Goal: Task Accomplishment & Management: Manage account settings

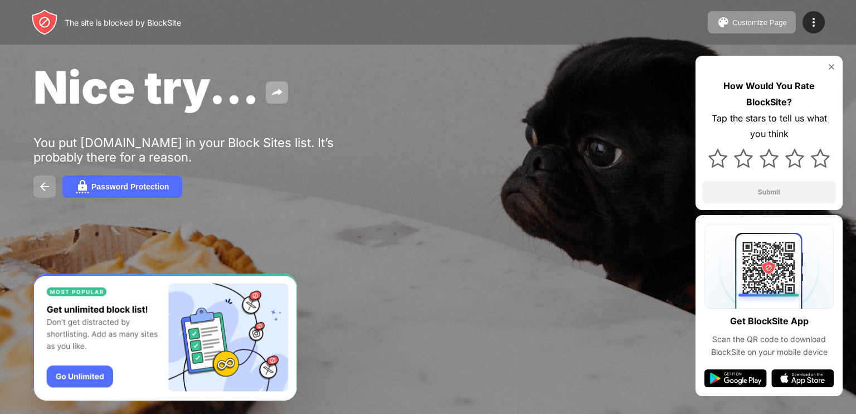
click at [42, 191] on img at bounding box center [44, 186] width 13 height 13
click at [144, 197] on button "Password Protection" at bounding box center [122, 187] width 120 height 22
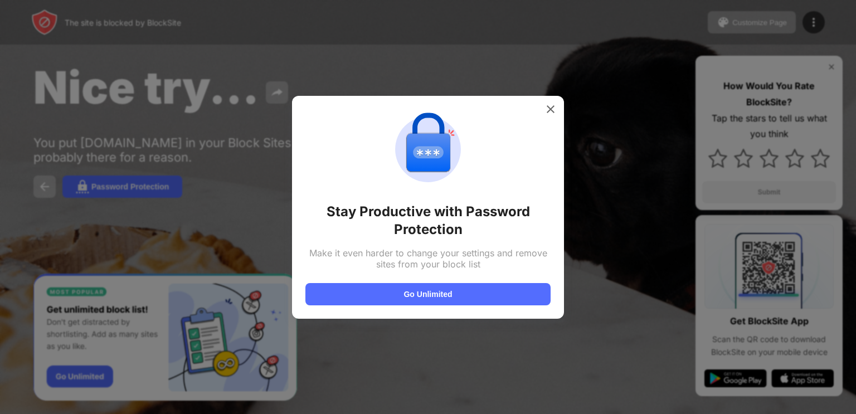
click at [533, 111] on div "Stay Productive with Password Protection Make it even harder to change your set…" at bounding box center [427, 207] width 245 height 196
click at [552, 106] on img at bounding box center [550, 109] width 11 height 11
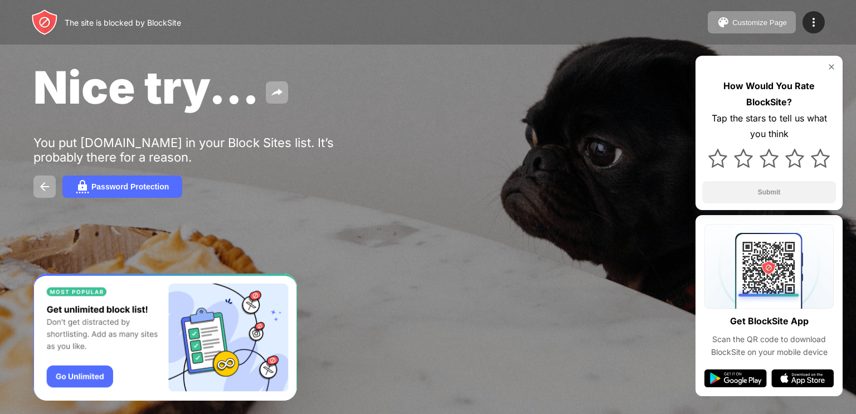
click at [835, 69] on img at bounding box center [831, 66] width 9 height 9
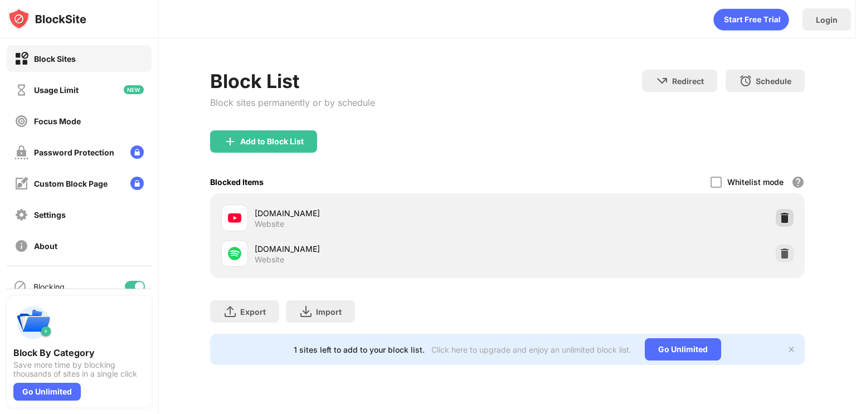
click at [788, 217] on img at bounding box center [784, 217] width 11 height 11
